Goal: Task Accomplishment & Management: Manage account settings

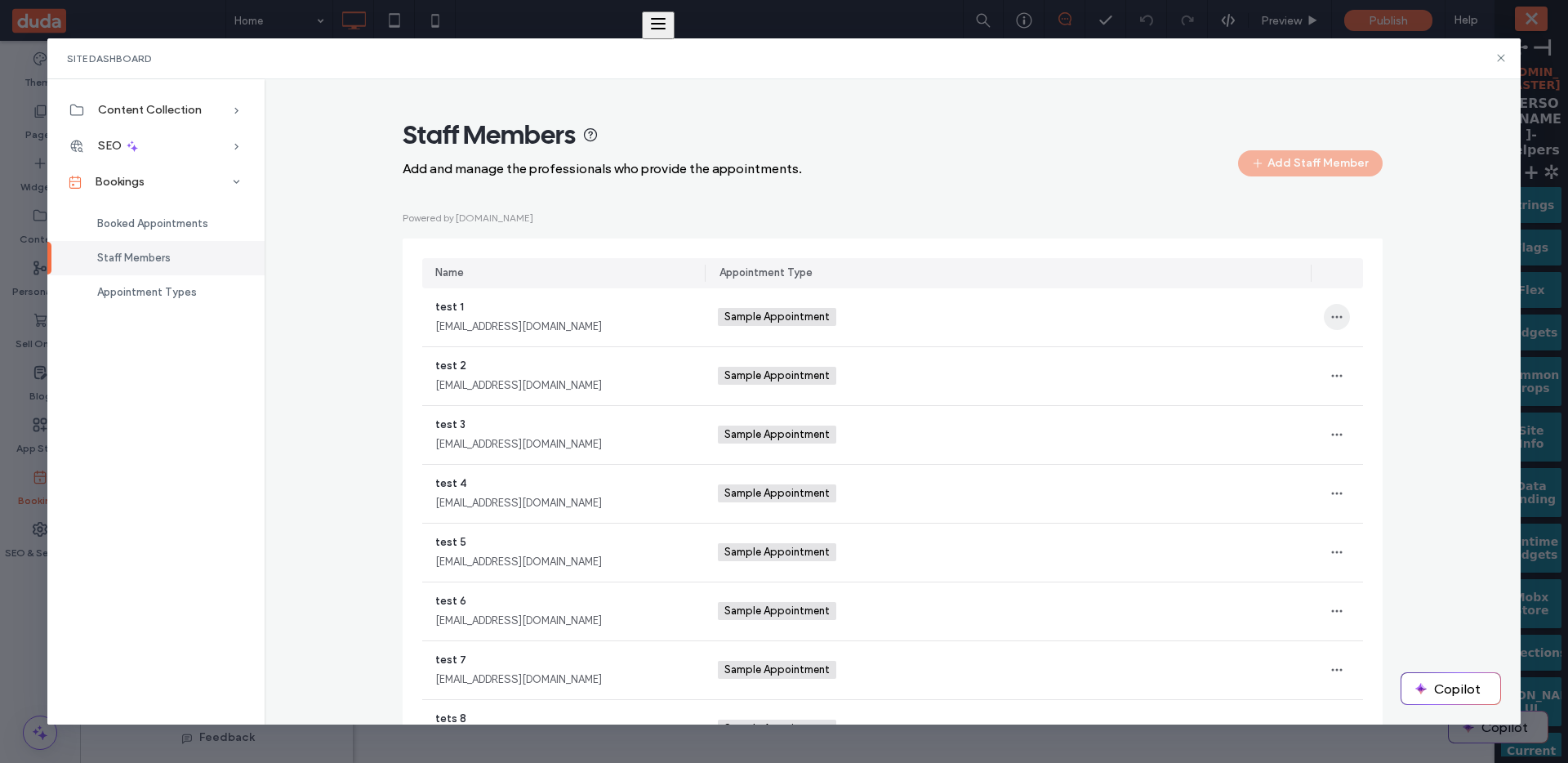
click at [1336, 326] on span "button" at bounding box center [1337, 317] width 27 height 27
click at [1236, 178] on div "Staff Members Add and manage the professionals who provide the appointments. Ad…" at bounding box center [892, 508] width 980 height 778
click at [1257, 174] on span "button" at bounding box center [1259, 163] width 16 height 25
click at [1505, 58] on icon at bounding box center [1501, 58] width 13 height 13
click at [1530, 161] on span "+" at bounding box center [1531, 172] width 19 height 23
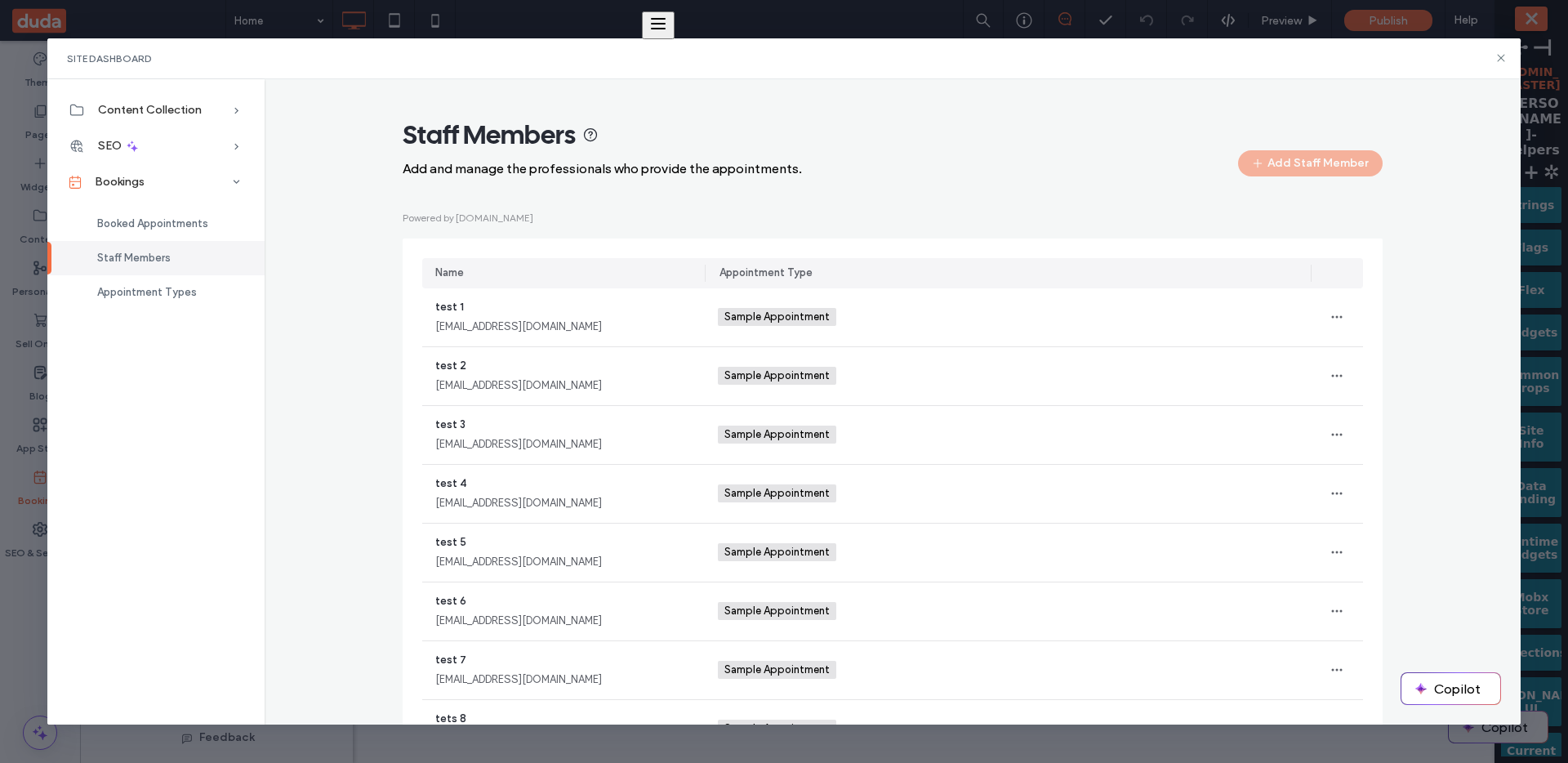
click at [0, 0] on button "Create New Site" at bounding box center [0, 0] width 0 height 0
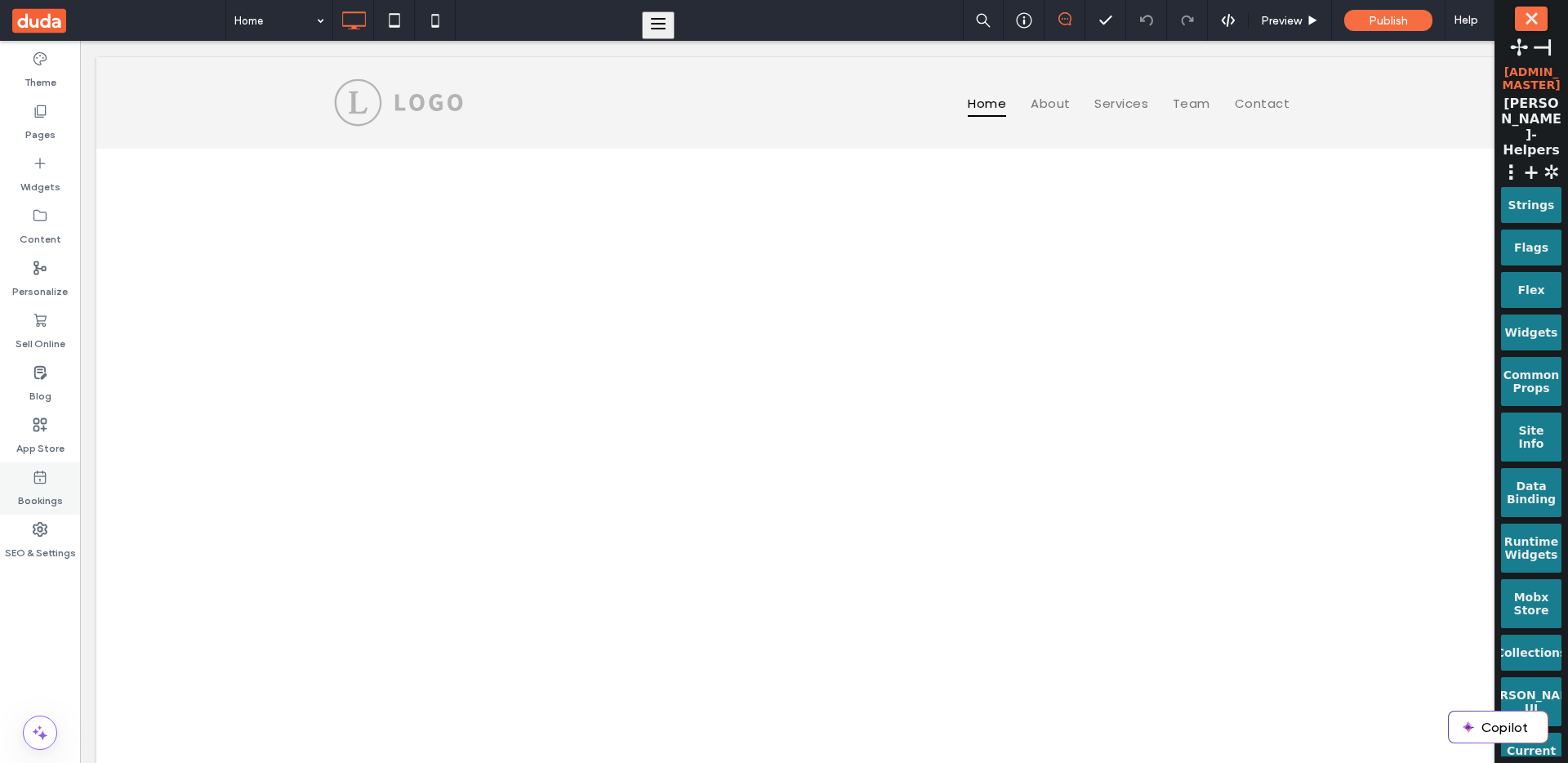
click at [38, 501] on label "Bookings" at bounding box center [40, 497] width 45 height 23
click at [48, 483] on icon at bounding box center [40, 478] width 16 height 16
click at [57, 476] on div "Bookings" at bounding box center [40, 489] width 80 height 52
click at [70, 495] on div "Bookings" at bounding box center [40, 489] width 80 height 52
